Goal: Task Accomplishment & Management: Manage account settings

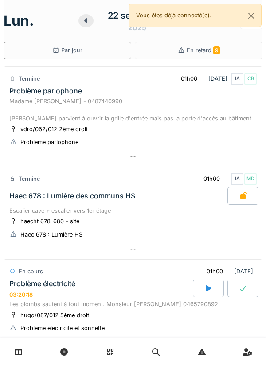
scroll to position [559, 0]
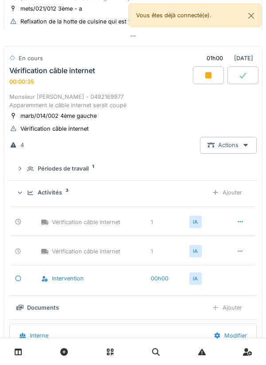
click at [30, 82] on div "00:00:35" at bounding box center [21, 81] width 25 height 7
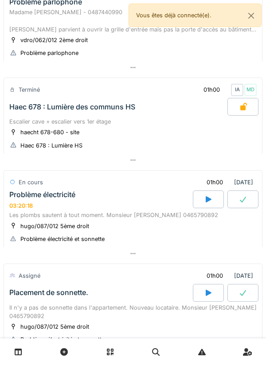
scroll to position [0, 0]
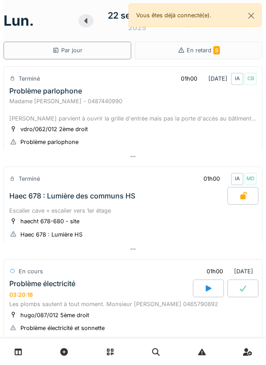
click at [25, 205] on link at bounding box center [18, 352] width 23 height 21
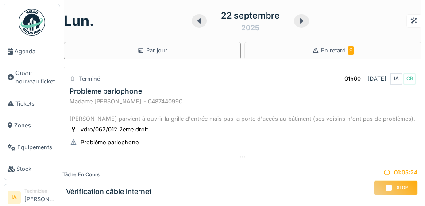
click at [17, 54] on span "Agenda" at bounding box center [36, 51] width 42 height 8
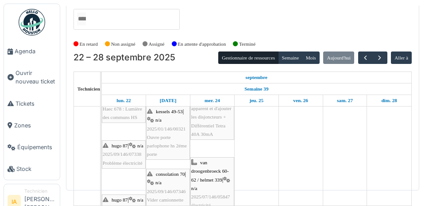
scroll to position [100, 0]
click at [376, 51] on button "button" at bounding box center [380, 57] width 15 height 13
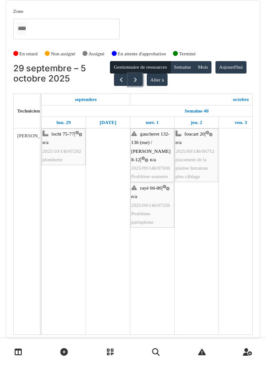
scroll to position [28, 0]
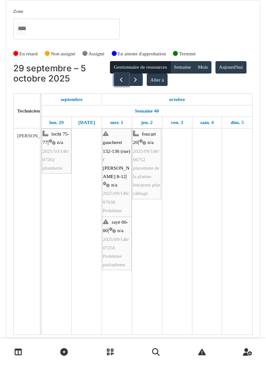
click at [128, 74] on button "button" at bounding box center [121, 80] width 15 height 13
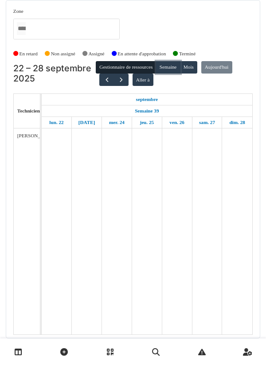
click at [178, 61] on button "Semaine" at bounding box center [168, 67] width 24 height 12
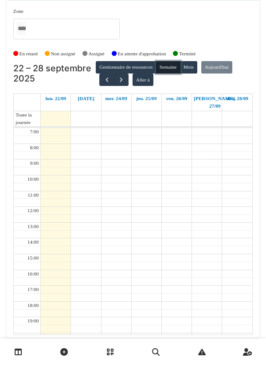
scroll to position [0, 0]
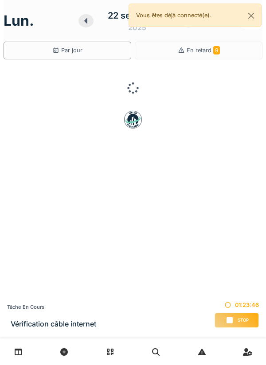
click at [241, 205] on div "Stop" at bounding box center [236, 320] width 44 height 15
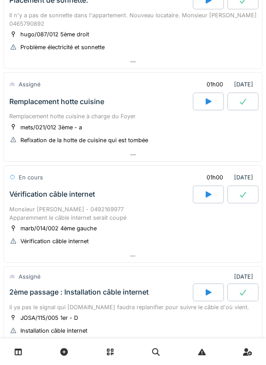
scroll to position [367, 0]
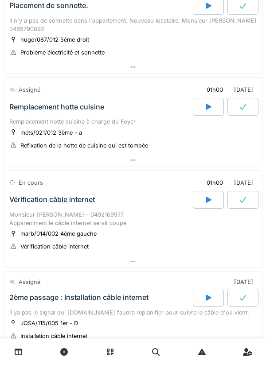
click at [22, 108] on div "Remplacement hotte cuisine" at bounding box center [56, 107] width 95 height 8
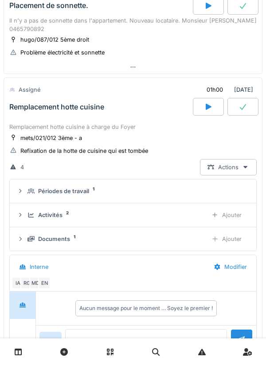
scroll to position [409, 0]
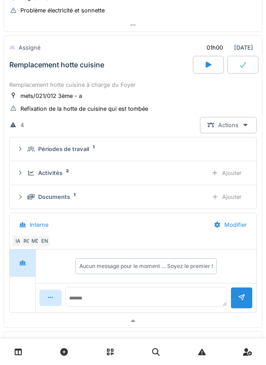
click at [27, 151] on icon at bounding box center [30, 149] width 7 height 6
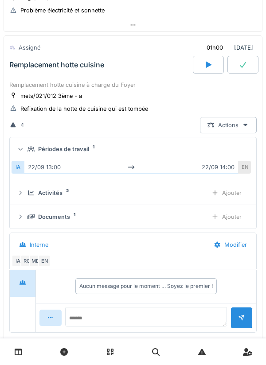
click at [28, 157] on div "IA 22/09 13:00 22/09 14:00 EN" at bounding box center [133, 167] width 243 height 20
click at [29, 179] on details "Périodes de travail 1 IA 22/09 13:00 22/09 14:00 EN" at bounding box center [133, 159] width 246 height 44
click at [29, 191] on icon at bounding box center [30, 193] width 7 height 6
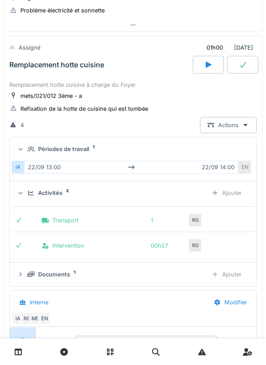
click at [28, 187] on div "Activités 2 Ajouter" at bounding box center [133, 193] width 232 height 16
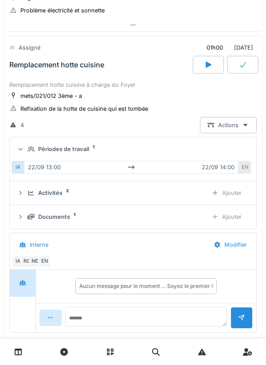
click at [40, 97] on div "mets/021/012 3ème - a" at bounding box center [51, 96] width 62 height 8
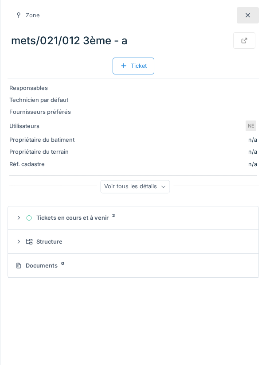
click at [239, 15] on div at bounding box center [248, 15] width 22 height 16
